Goal: Task Accomplishment & Management: Manage account settings

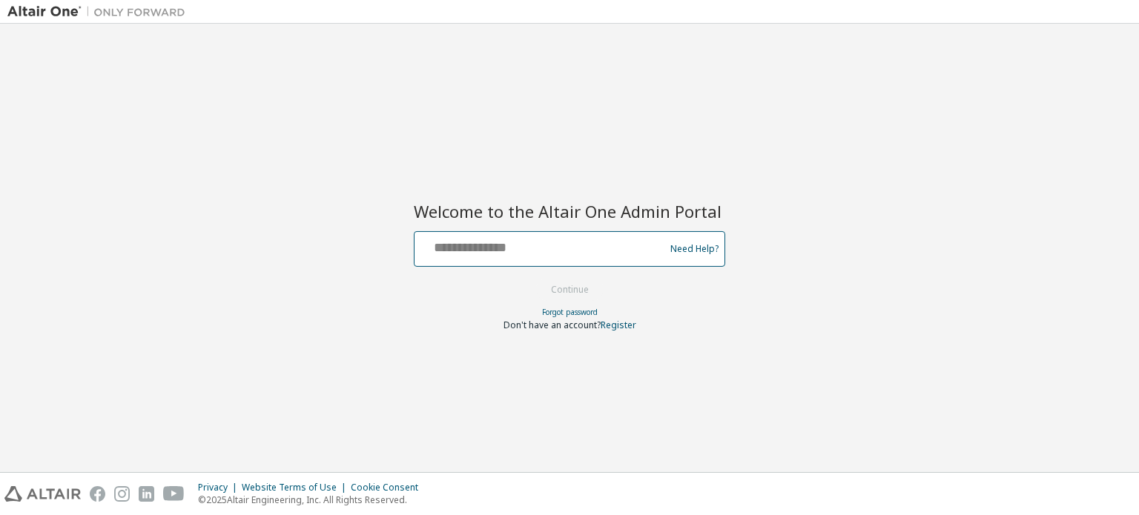
click at [547, 251] on input "text" at bounding box center [542, 246] width 243 height 22
type input "**********"
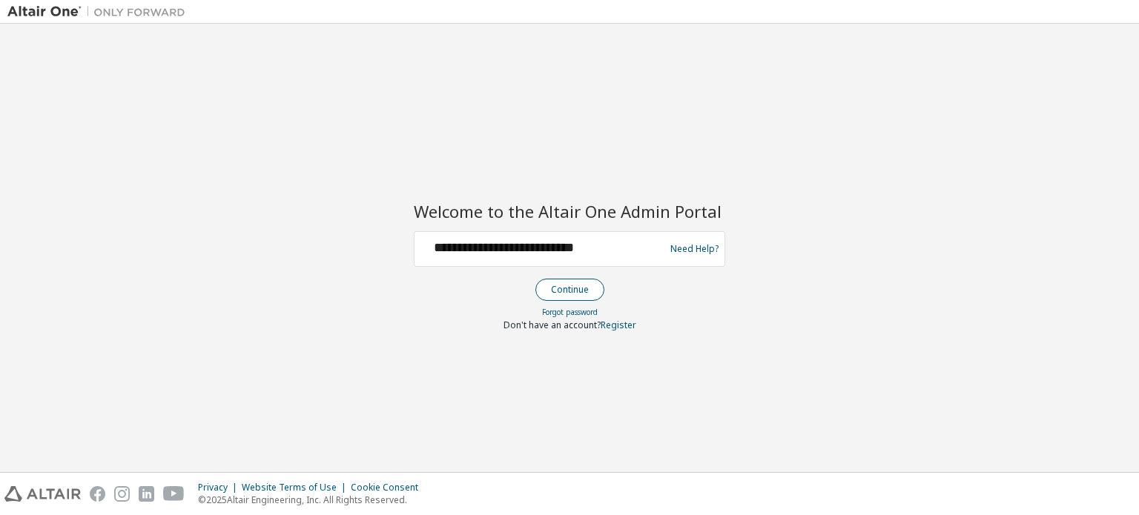
click at [547, 287] on button "Continue" at bounding box center [570, 290] width 69 height 22
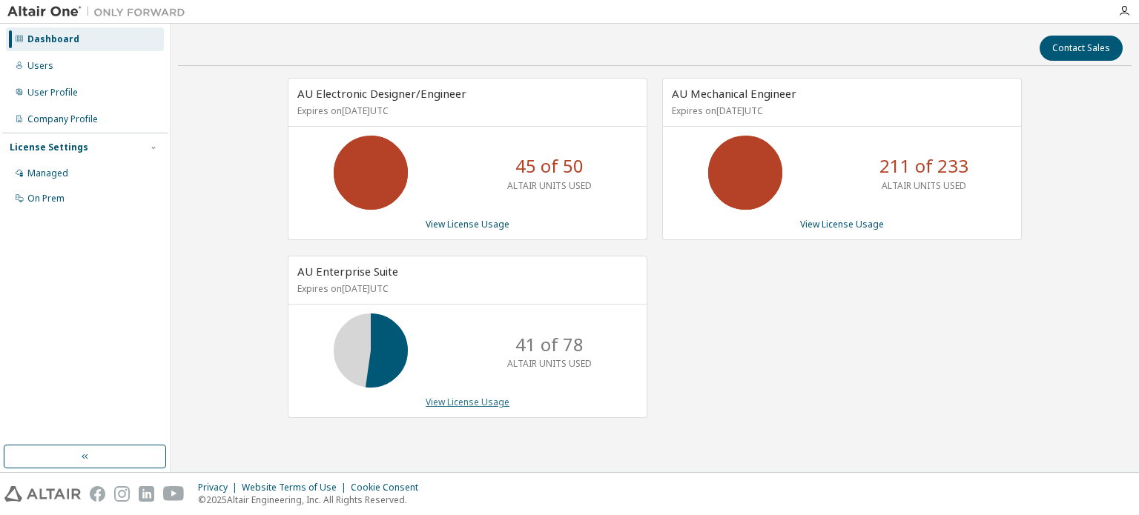
click at [444, 403] on link "View License Usage" at bounding box center [468, 402] width 84 height 13
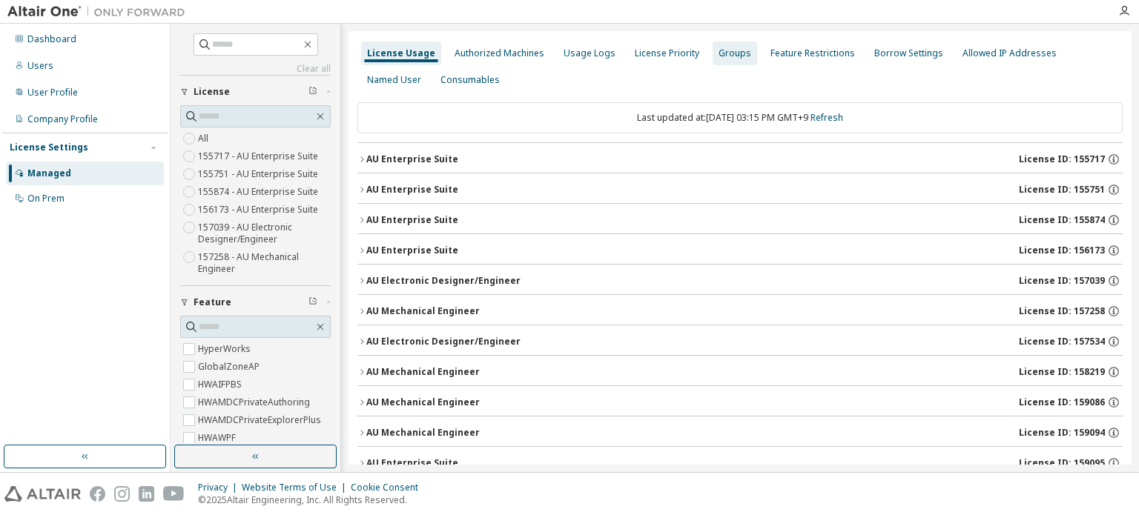
click at [719, 59] on div "Groups" at bounding box center [735, 54] width 45 height 24
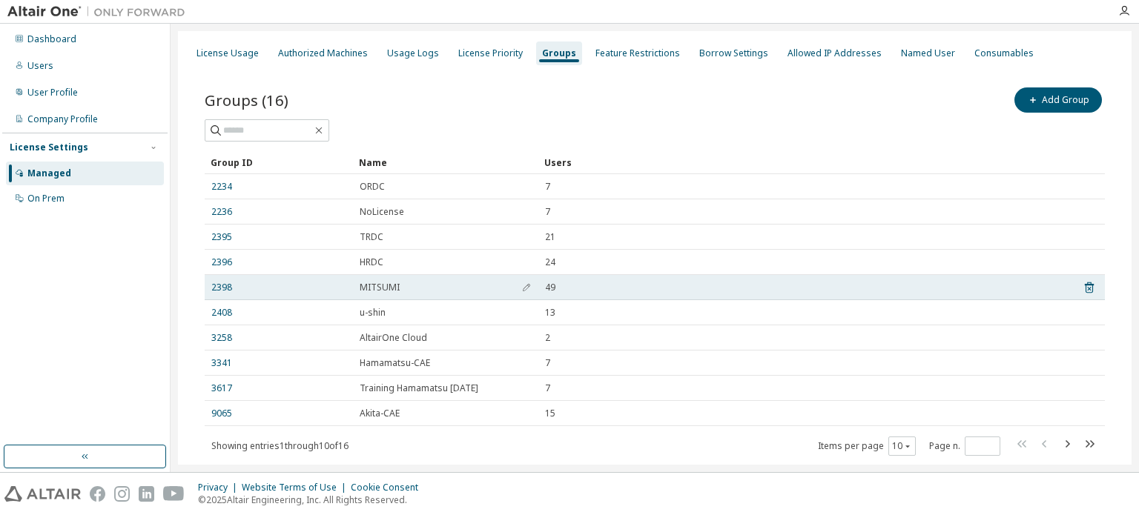
click at [378, 293] on td "MITSUMI" at bounding box center [445, 287] width 185 height 25
click at [225, 289] on link "2398" at bounding box center [221, 288] width 21 height 12
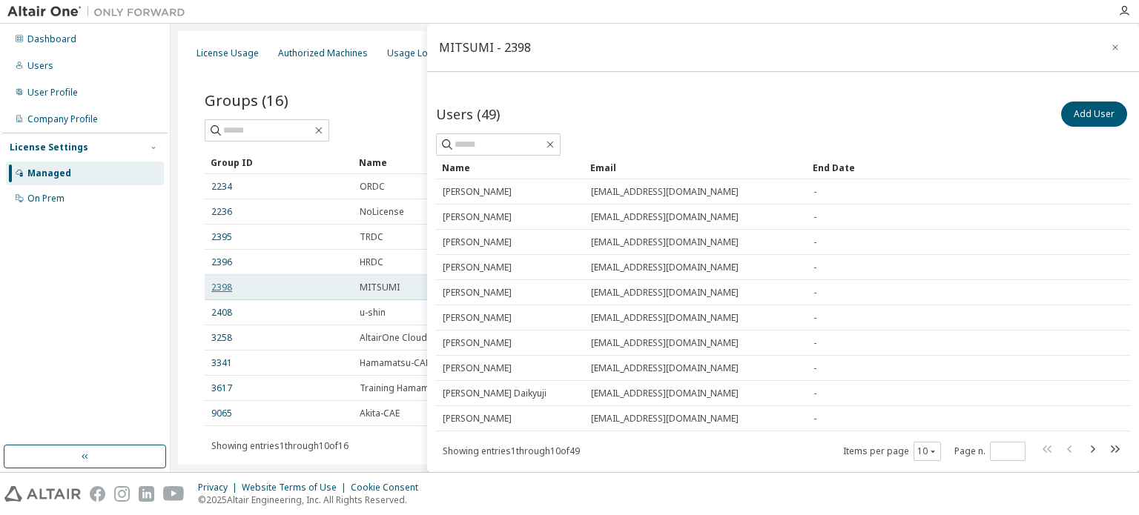
click at [216, 287] on link "2398" at bounding box center [221, 288] width 21 height 12
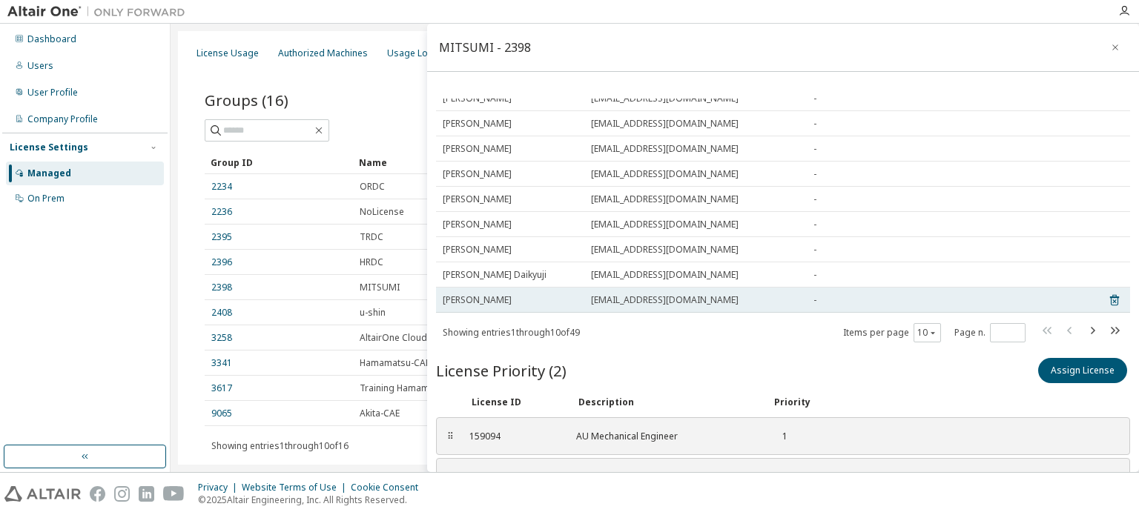
scroll to position [168, 0]
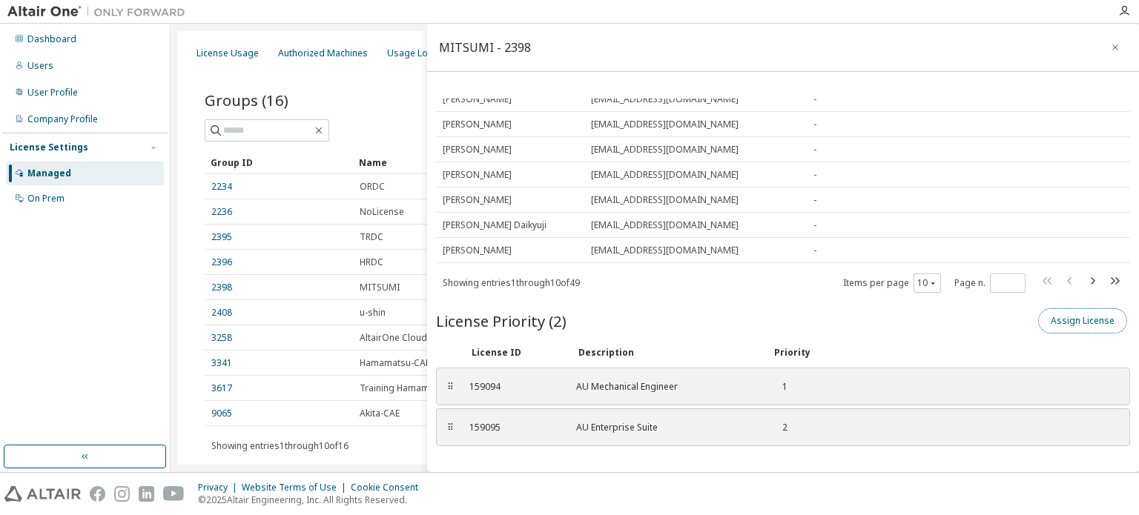
click at [1077, 321] on button "Assign License" at bounding box center [1082, 321] width 89 height 25
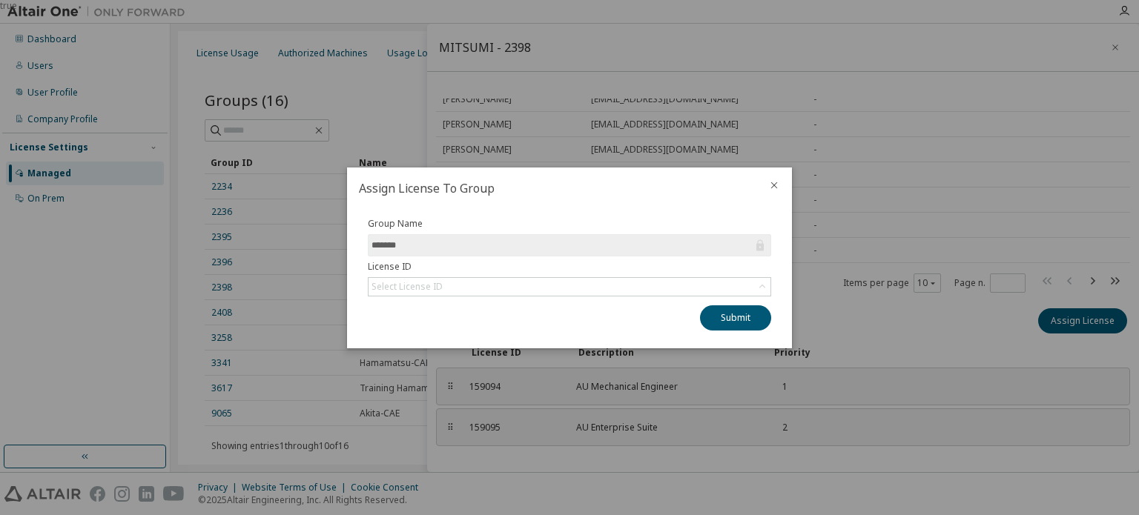
click at [780, 188] on div at bounding box center [775, 187] width 36 height 39
click at [771, 186] on icon "close" at bounding box center [774, 185] width 12 height 12
